Goal: Check status: Check status

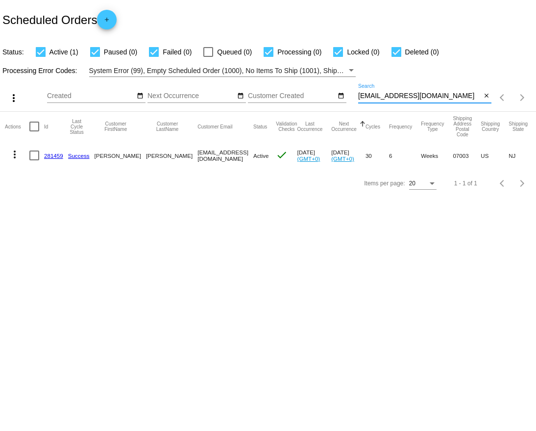
drag, startPoint x: 438, startPoint y: 97, endPoint x: 326, endPoint y: 97, distance: 112.3
click at [326, 97] on div "more_vert Aug Jan Feb Mar [DATE]" at bounding box center [268, 94] width 536 height 35
paste input "[EMAIL_ADDRESS][DOMAIN_NAME]"
drag, startPoint x: 433, startPoint y: 95, endPoint x: 355, endPoint y: 95, distance: 78.5
click at [355, 95] on div "more_vert Aug Jan Feb Mar [DATE]" at bounding box center [268, 94] width 536 height 35
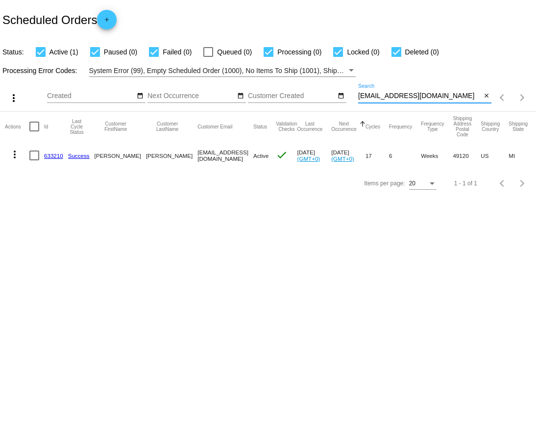
type input "[EMAIL_ADDRESS][DOMAIN_NAME]"
click at [53, 158] on link "633210" at bounding box center [53, 156] width 19 height 6
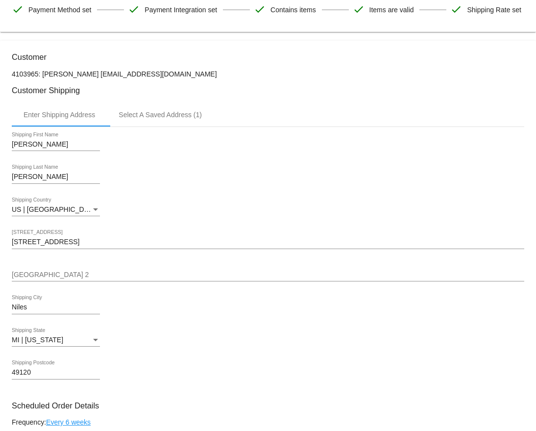
scroll to position [173, 0]
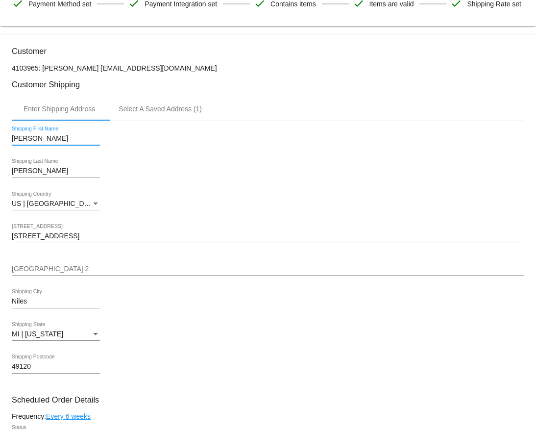
drag, startPoint x: 44, startPoint y: 143, endPoint x: 0, endPoint y: 142, distance: 43.6
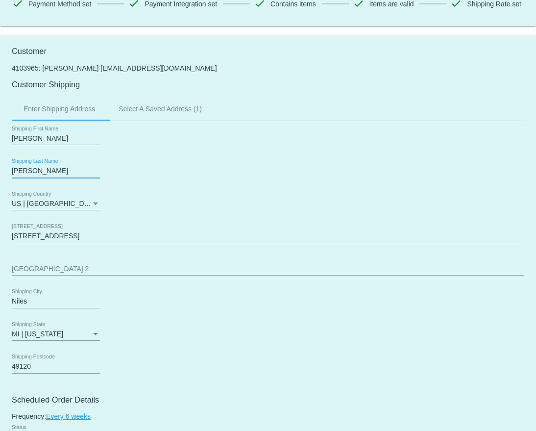
drag, startPoint x: 41, startPoint y: 176, endPoint x: 2, endPoint y: 175, distance: 38.3
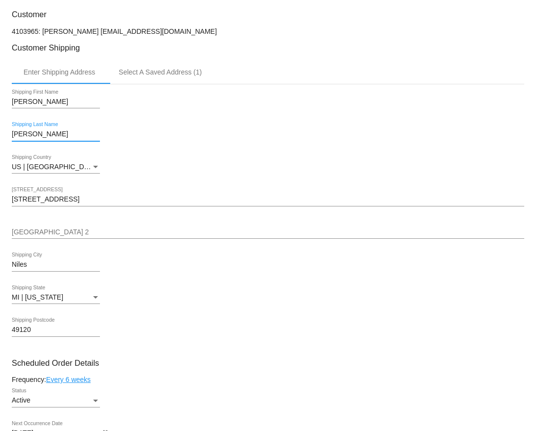
scroll to position [223, 0]
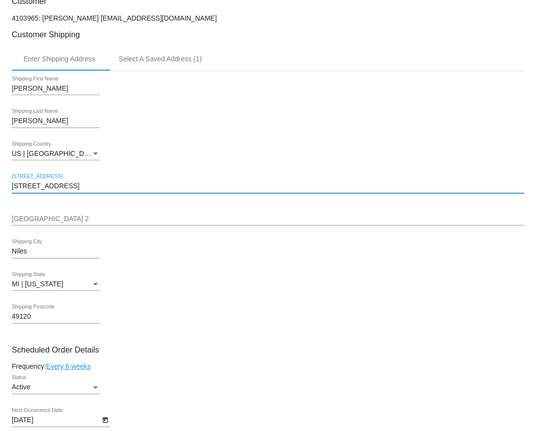
drag, startPoint x: 107, startPoint y: 190, endPoint x: 11, endPoint y: 188, distance: 96.1
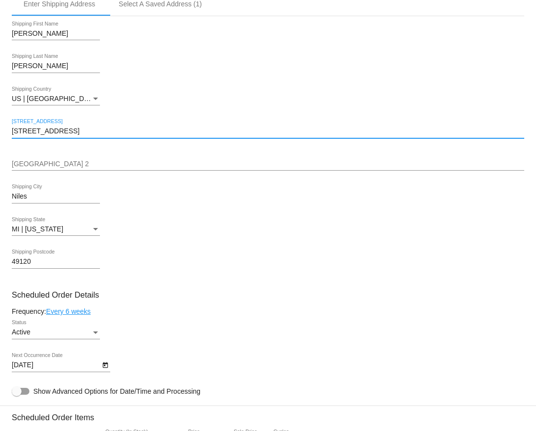
scroll to position [279, 0]
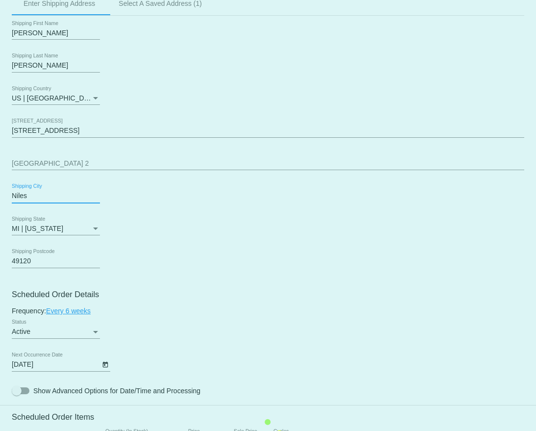
drag, startPoint x: 35, startPoint y: 202, endPoint x: 6, endPoint y: 202, distance: 28.4
click at [6, 202] on mat-card "Customer 4103965: [PERSON_NAME] [EMAIL_ADDRESS][DOMAIN_NAME] Customer Shipping …" at bounding box center [268, 433] width 536 height 1008
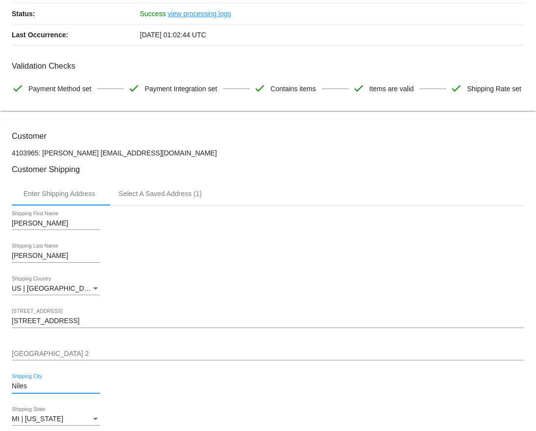
scroll to position [45, 0]
